Goal: Find specific page/section: Find specific page/section

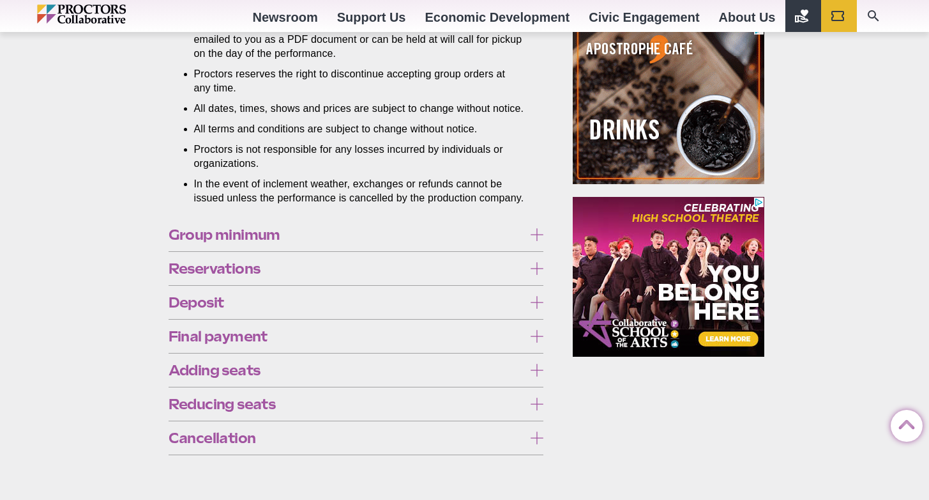
scroll to position [1076, 0]
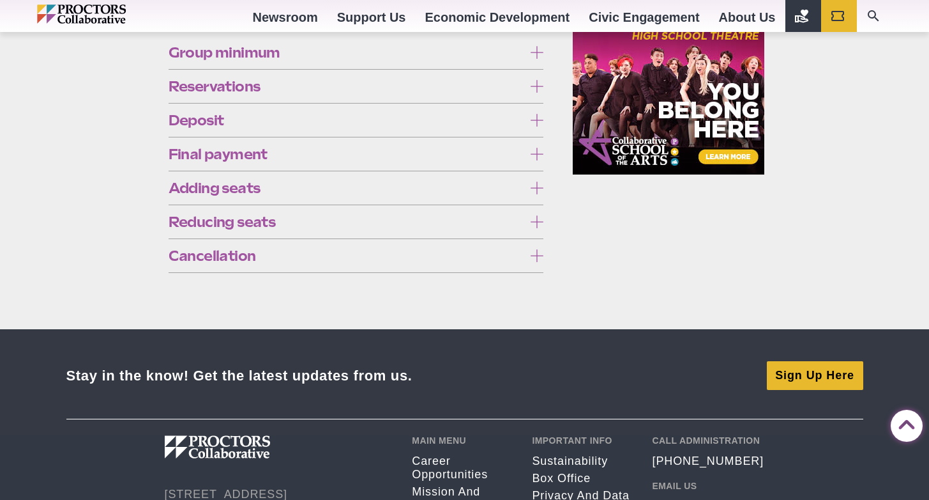
click at [537, 93] on icon at bounding box center [537, 86] width 13 height 13
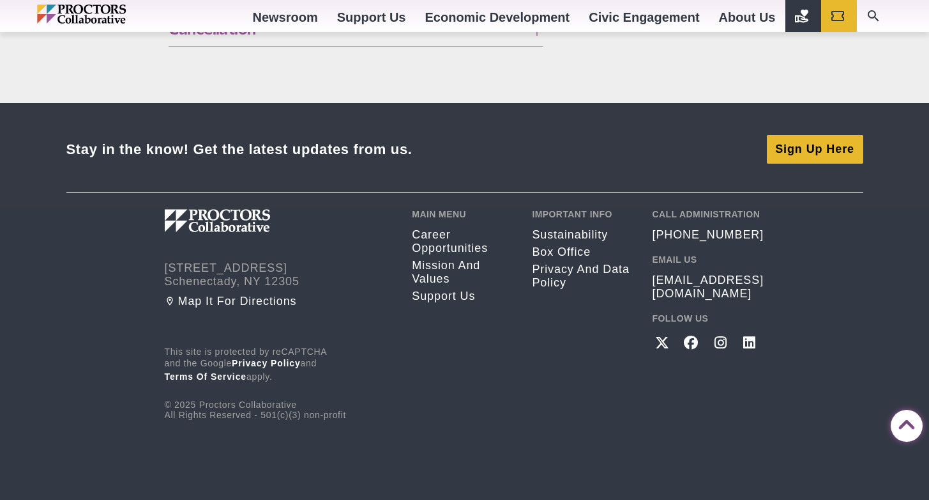
scroll to position [1242, 0]
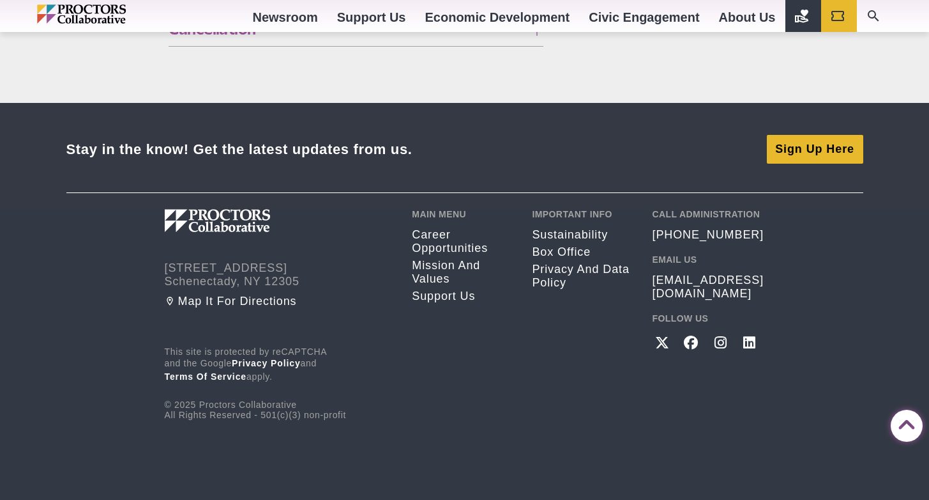
scroll to position [1602, 0]
click at [876, 19] on icon "Search" at bounding box center [873, 15] width 11 height 11
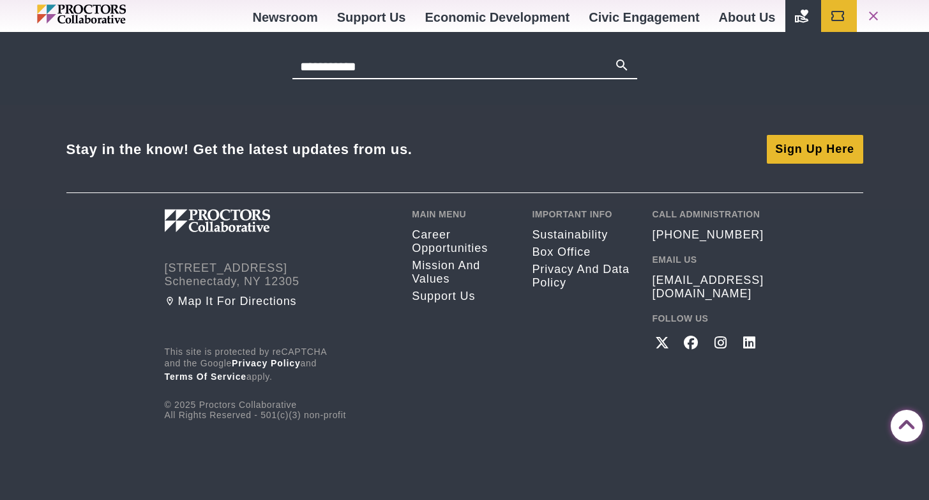
type input "**********"
click at [615, 57] on button "Search" at bounding box center [622, 66] width 15 height 18
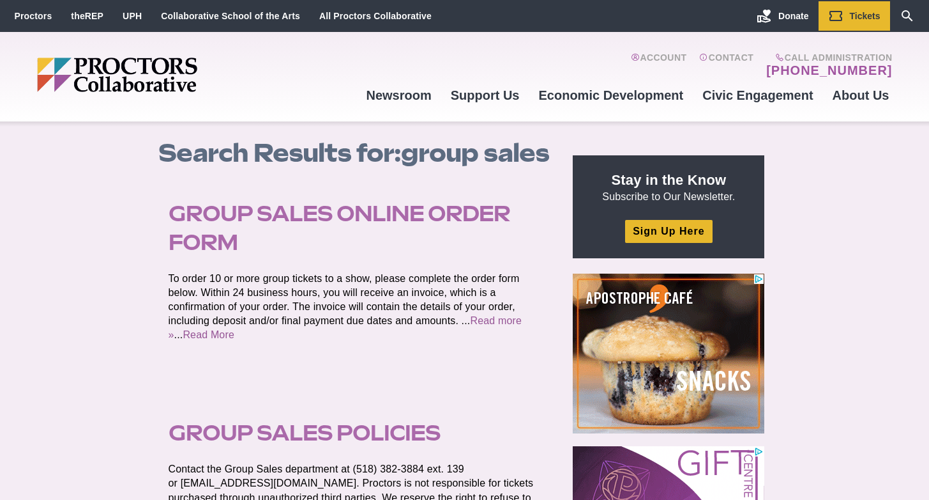
click at [342, 204] on link "Group Sales Online Order Form" at bounding box center [340, 228] width 342 height 54
